Goal: Find specific page/section: Find specific page/section

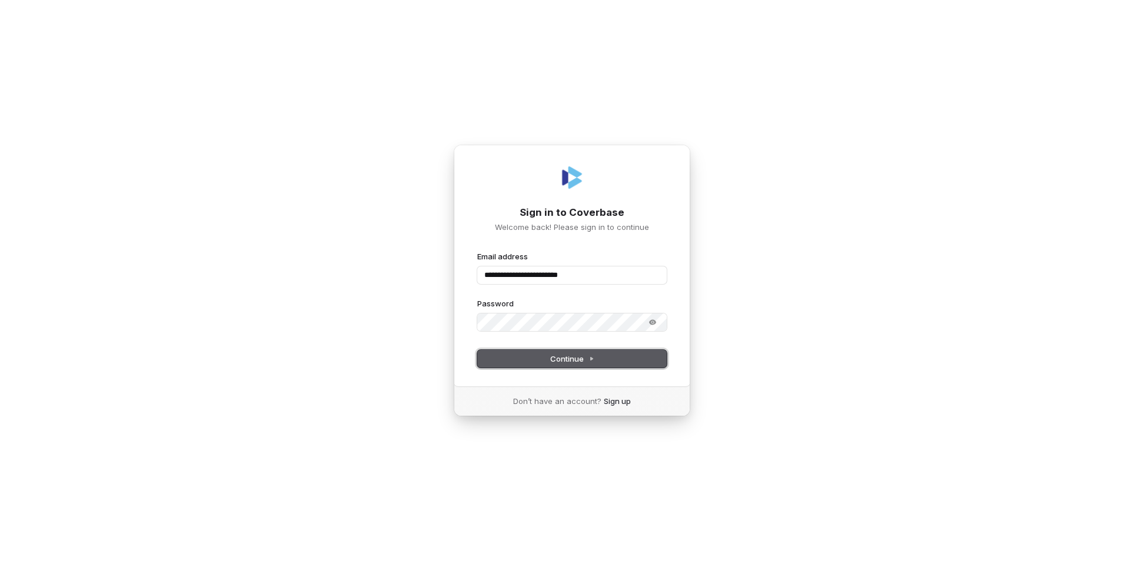
click at [531, 363] on button "Continue" at bounding box center [572, 359] width 190 height 18
type input "**********"
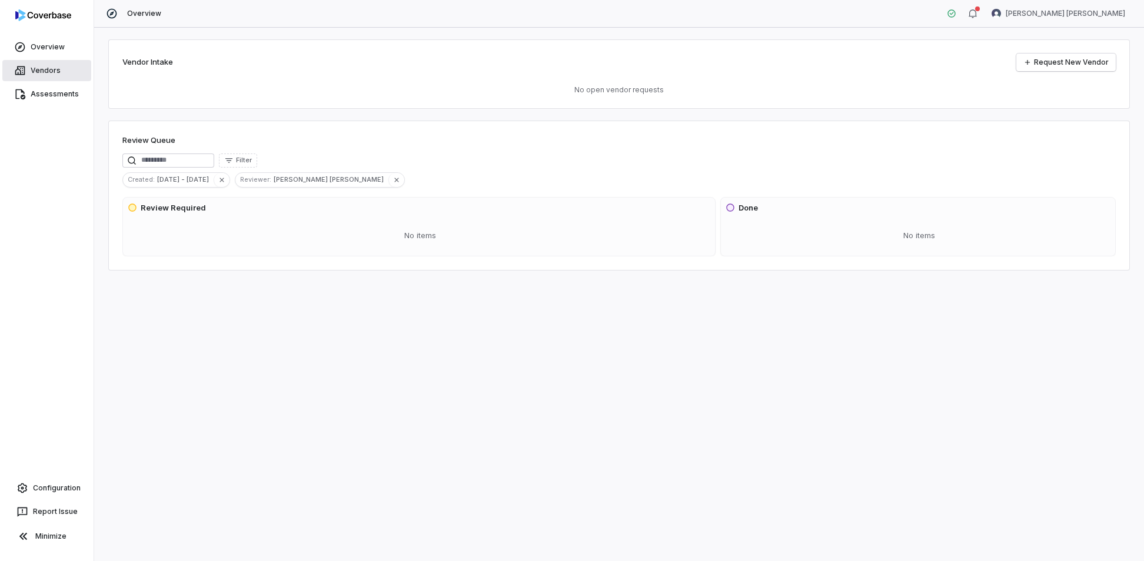
click at [49, 70] on link "Vendors" at bounding box center [46, 70] width 89 height 21
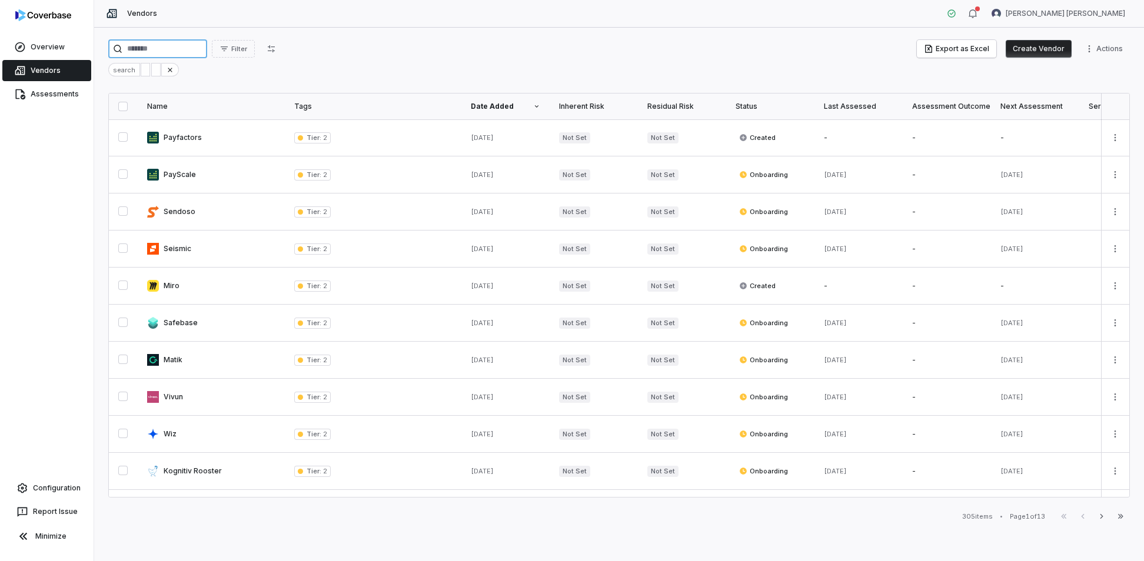
click at [175, 45] on input "search" at bounding box center [157, 48] width 99 height 19
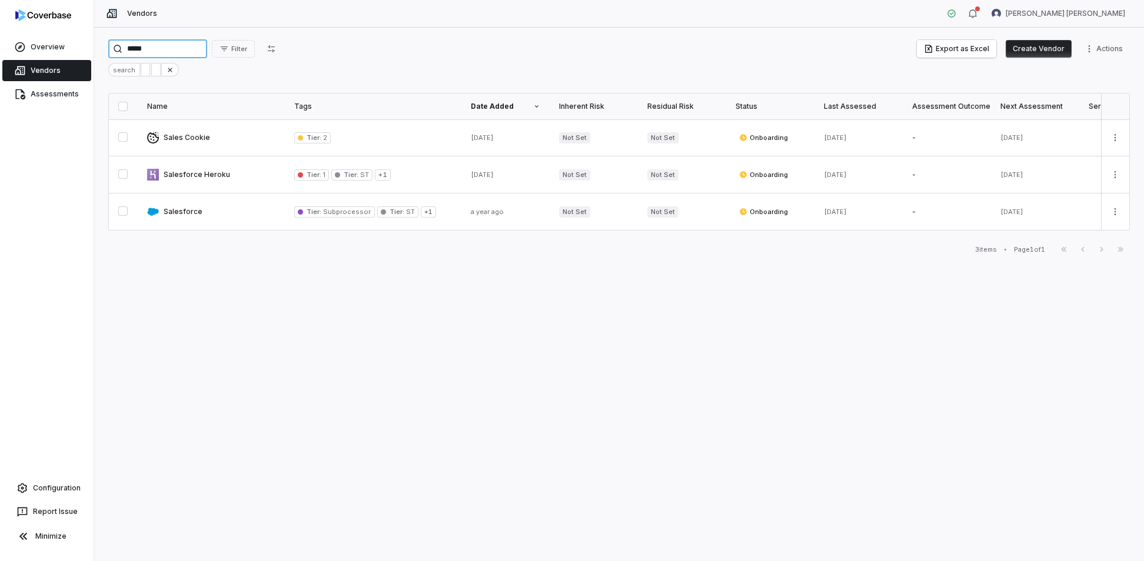
type input "*****"
click at [127, 212] on button "button" at bounding box center [122, 211] width 9 height 9
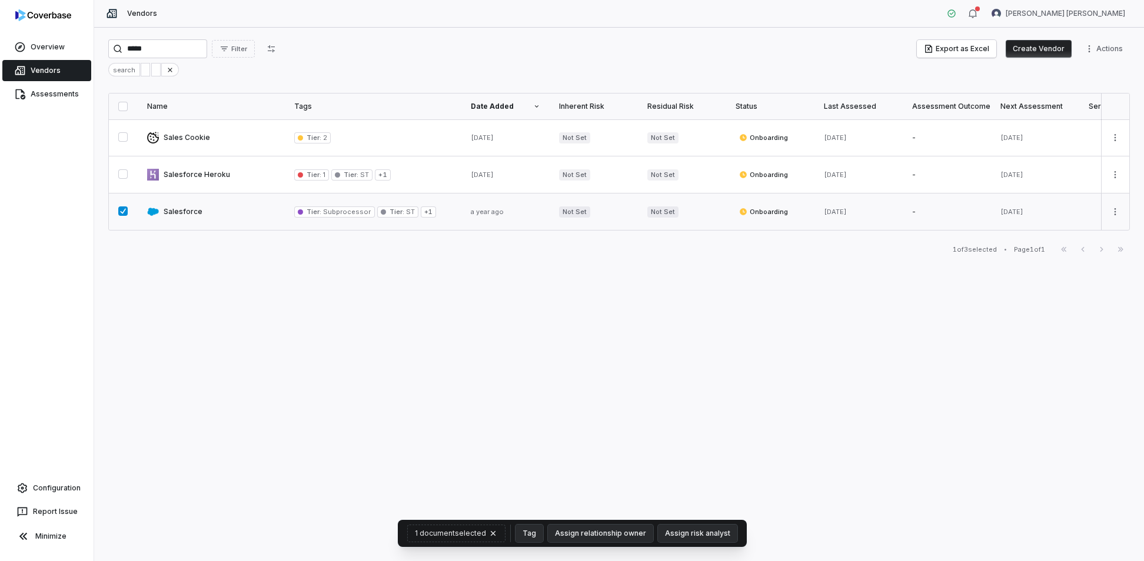
click at [124, 214] on button "button" at bounding box center [122, 211] width 9 height 9
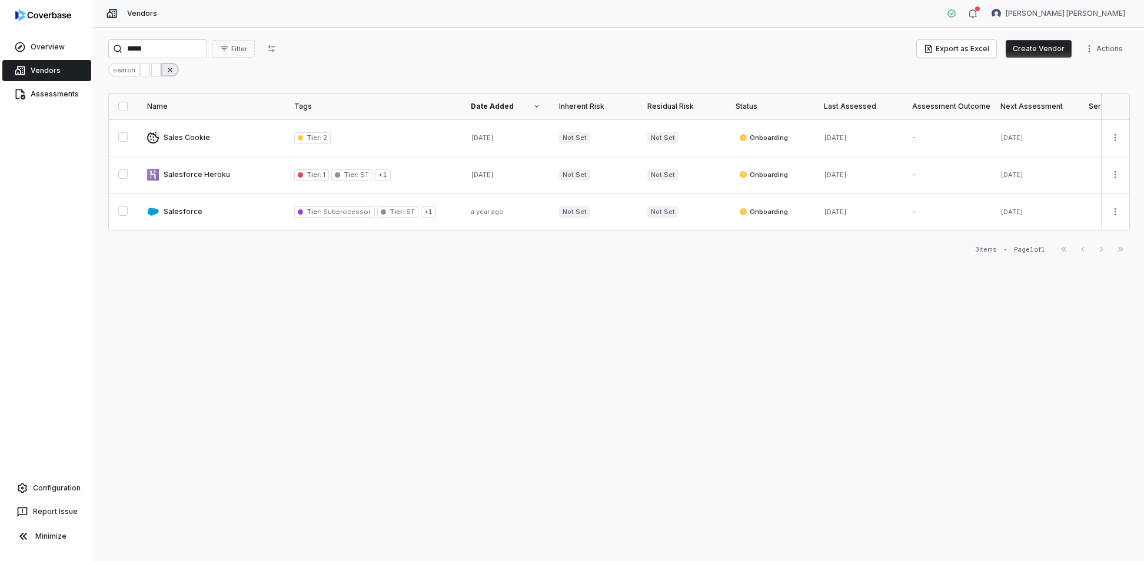
click at [172, 69] on icon at bounding box center [170, 70] width 8 height 8
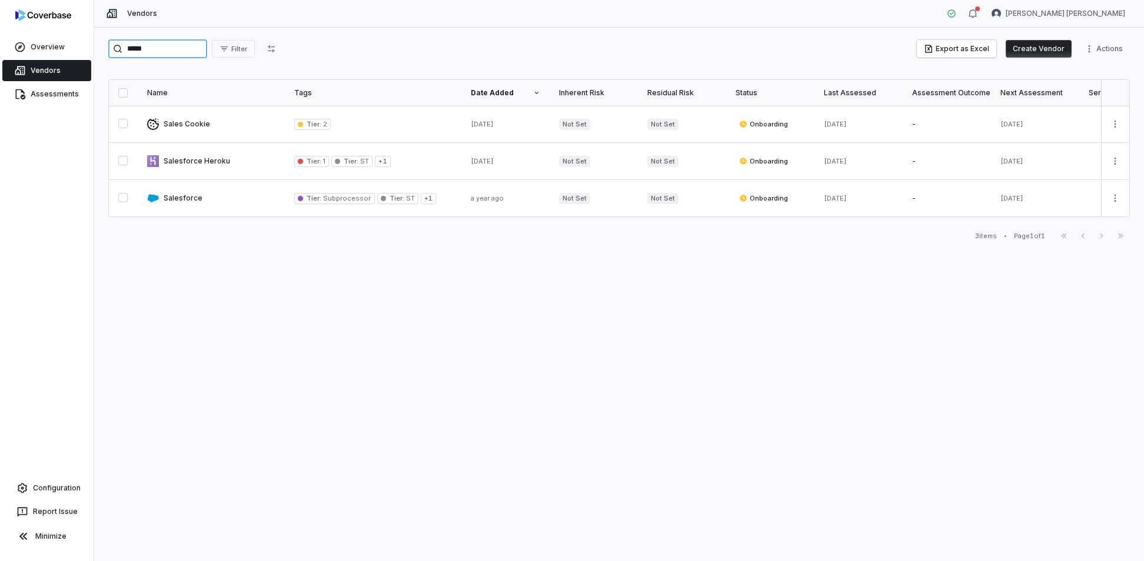
click at [181, 51] on input "*****" at bounding box center [157, 48] width 99 height 19
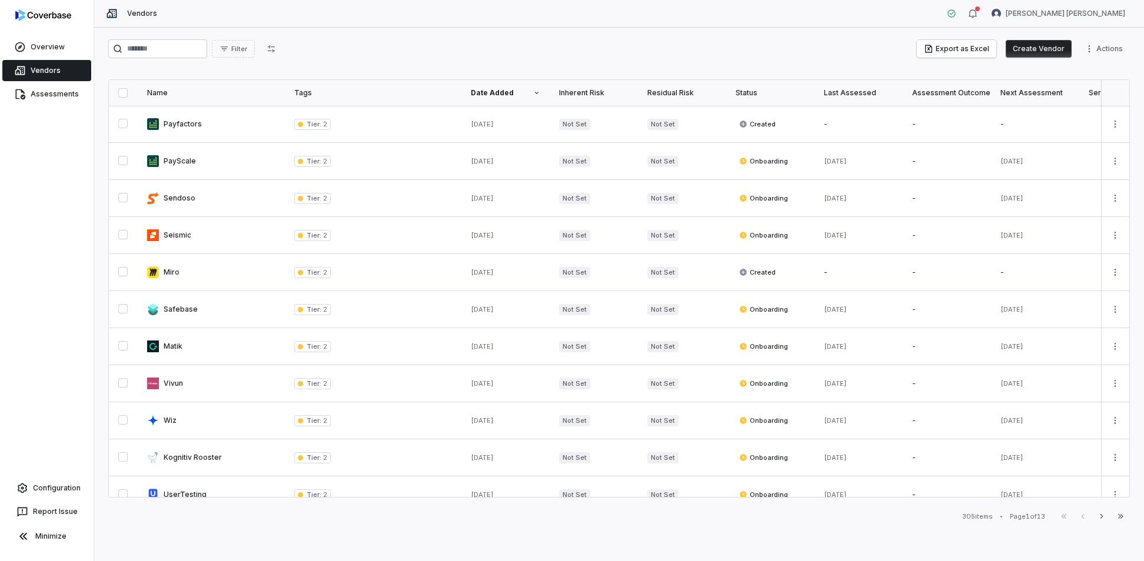
click at [765, 92] on div "Status" at bounding box center [770, 92] width 69 height 9
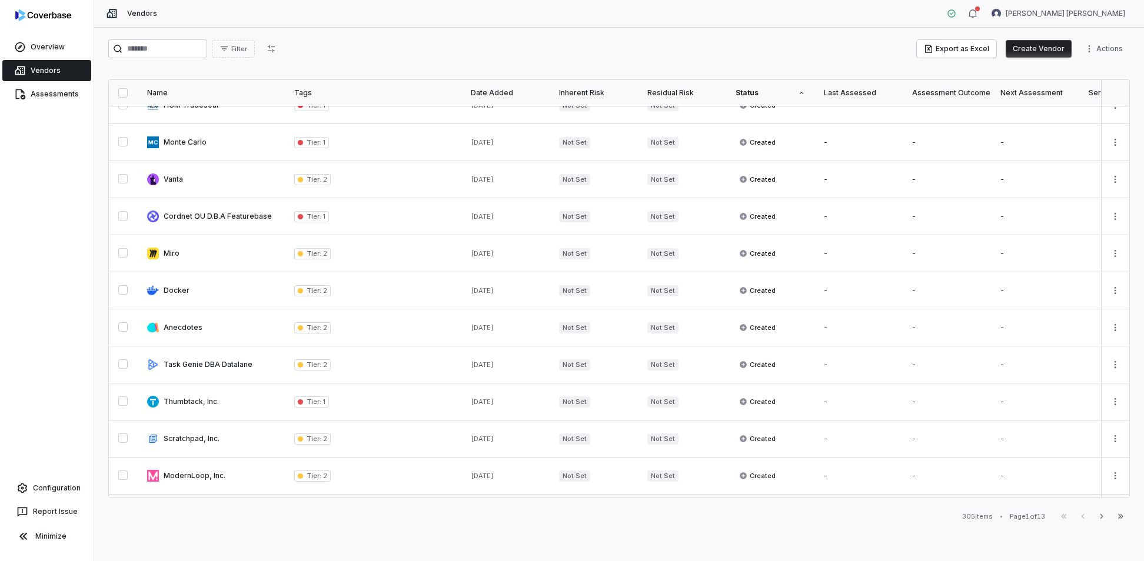
scroll to position [541, 0]
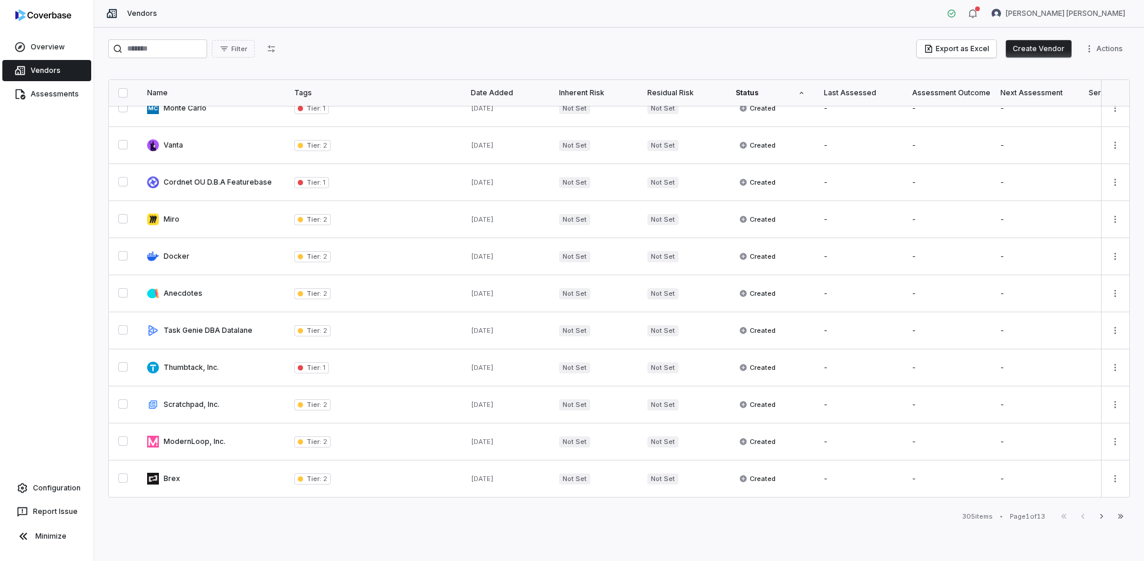
click at [790, 94] on div "Status" at bounding box center [770, 92] width 69 height 9
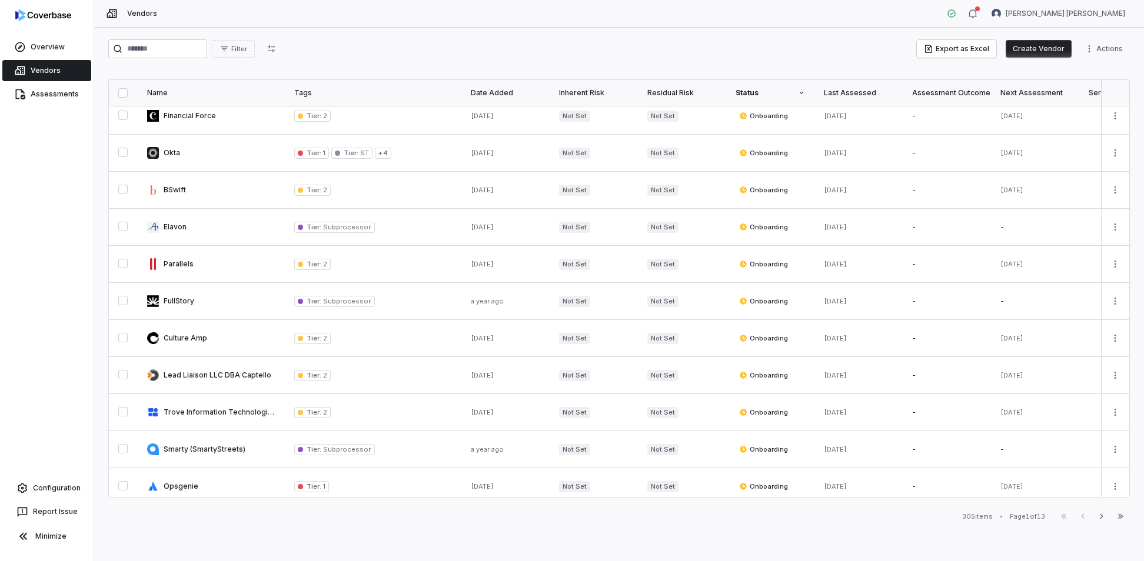
click at [802, 97] on div "Status" at bounding box center [770, 92] width 69 height 9
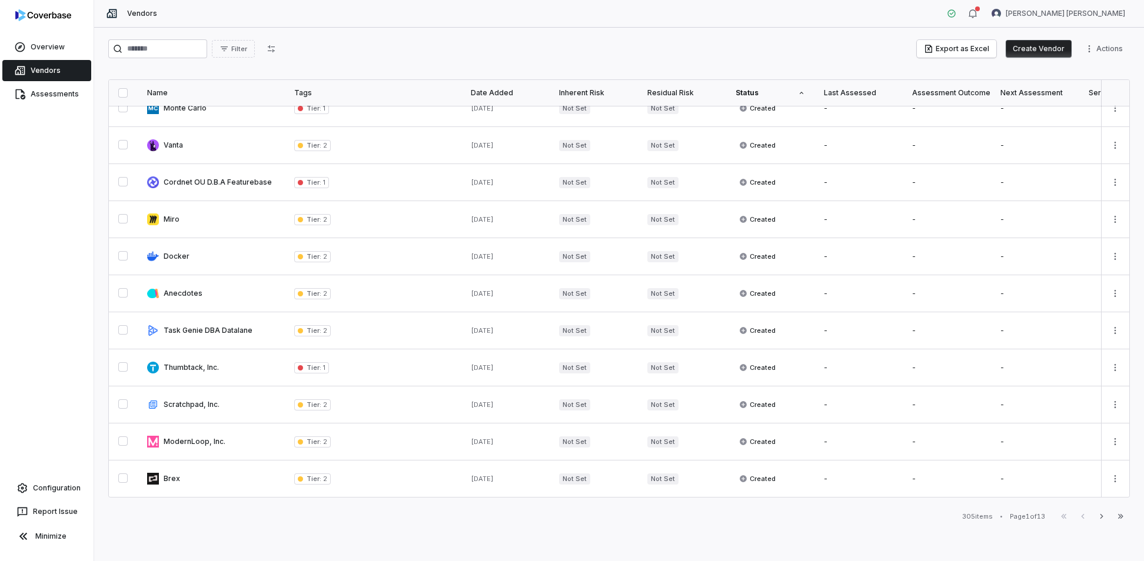
click at [802, 97] on div "Status" at bounding box center [770, 92] width 69 height 9
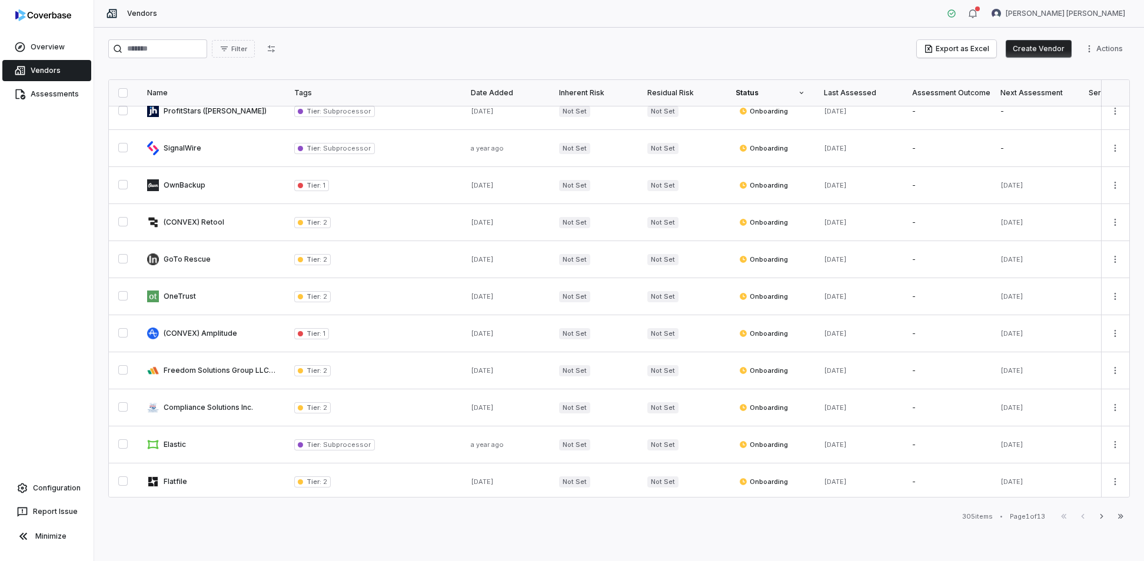
scroll to position [0, 0]
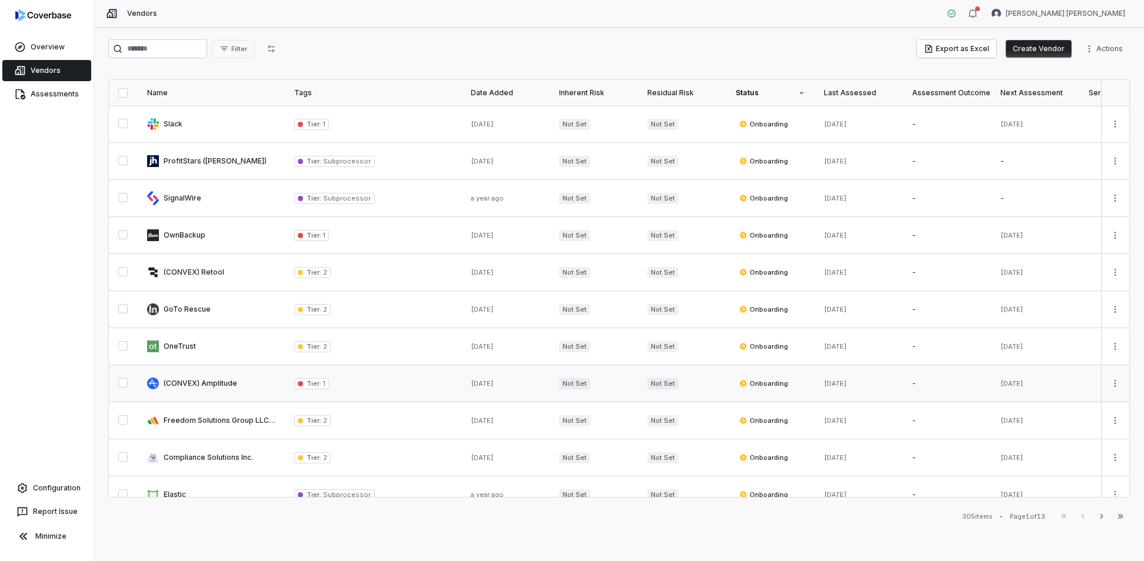
click at [211, 387] on link at bounding box center [211, 384] width 147 height 36
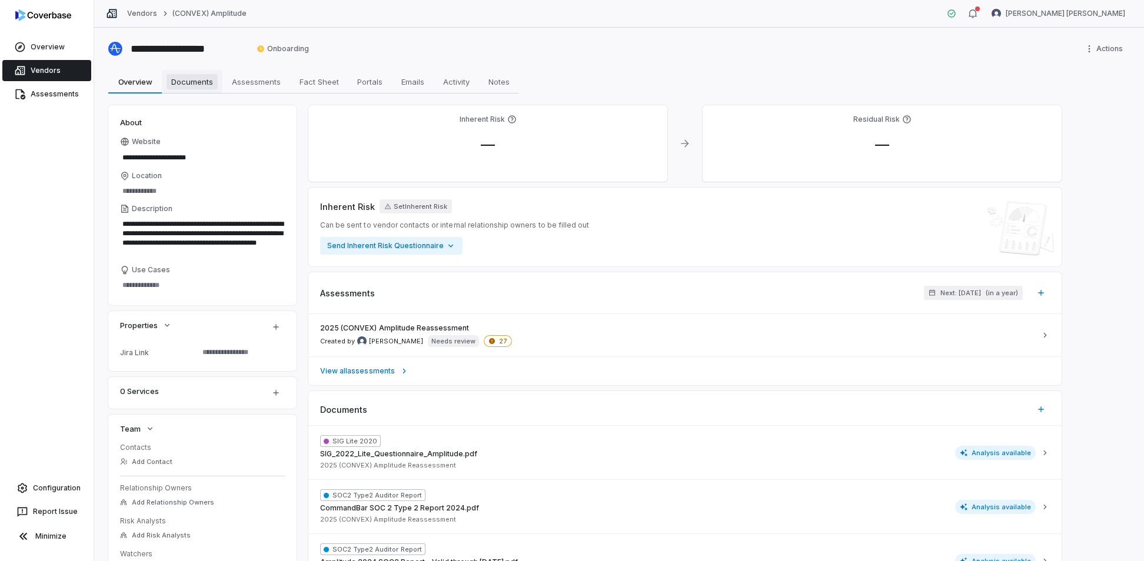
click at [188, 81] on span "Documents" at bounding box center [192, 81] width 51 height 15
type textarea "*"
